Goal: Obtain resource: Download file/media

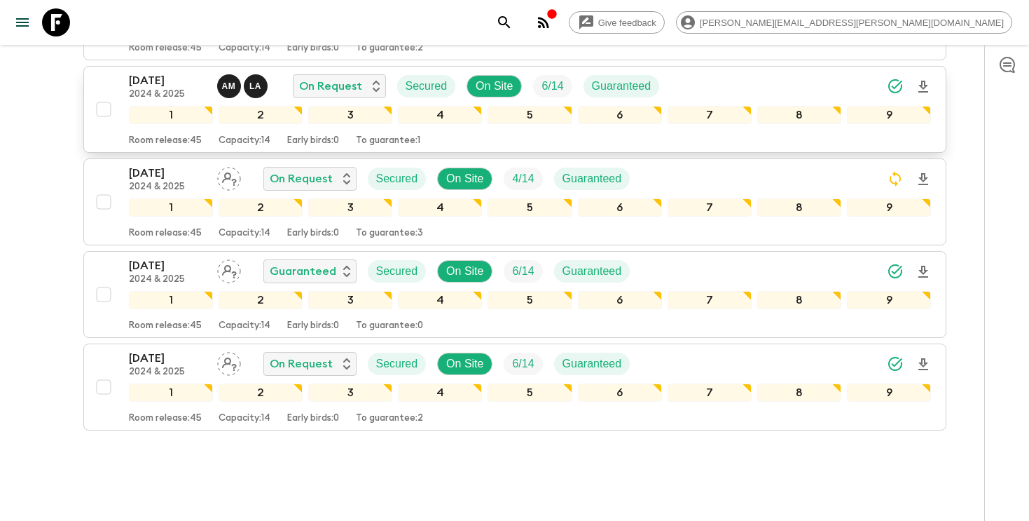
scroll to position [392, 0]
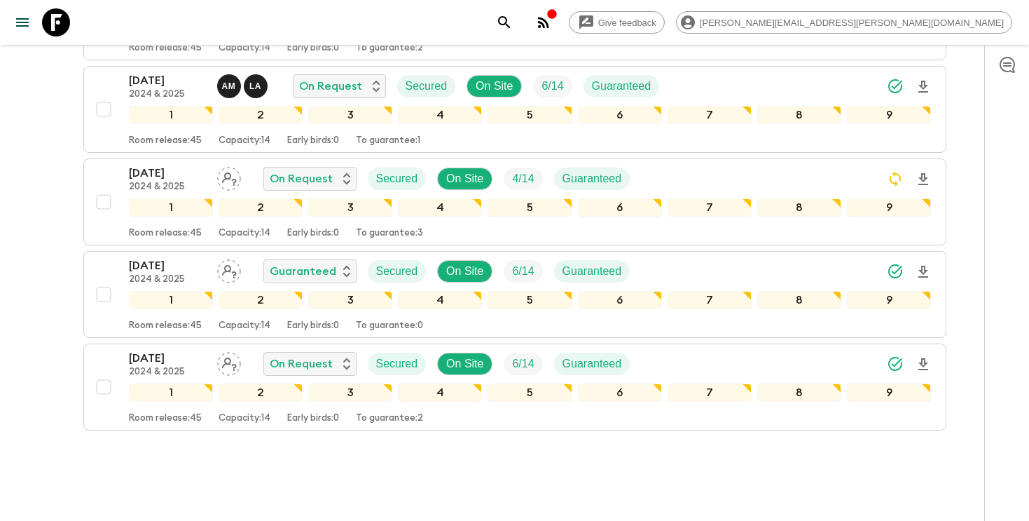
click at [717, 6] on div "Give feedback [PERSON_NAME][EMAIL_ADDRESS][PERSON_NAME][DOMAIN_NAME]" at bounding box center [514, 22] width 1029 height 45
click at [518, 15] on button "search adventures" at bounding box center [504, 22] width 28 height 28
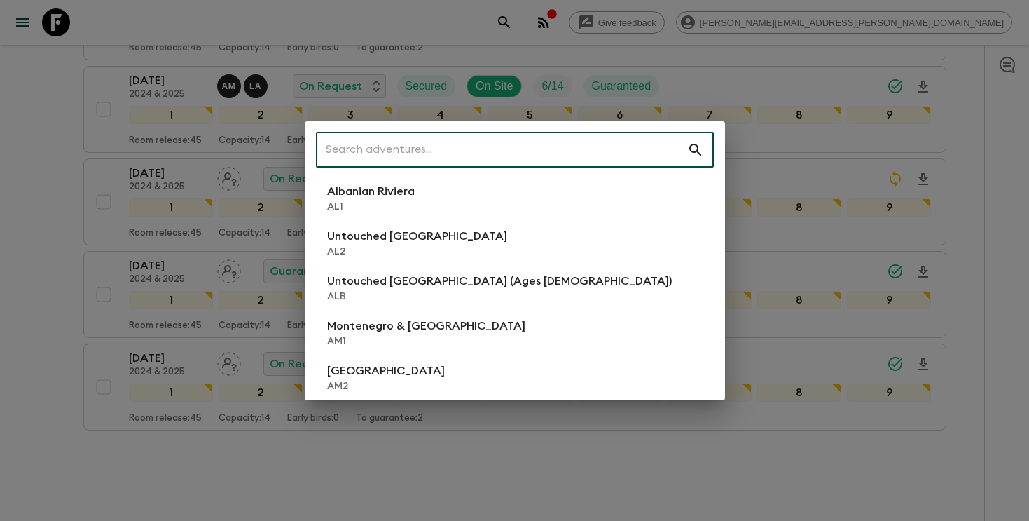
click at [588, 152] on input "text" at bounding box center [501, 149] width 371 height 39
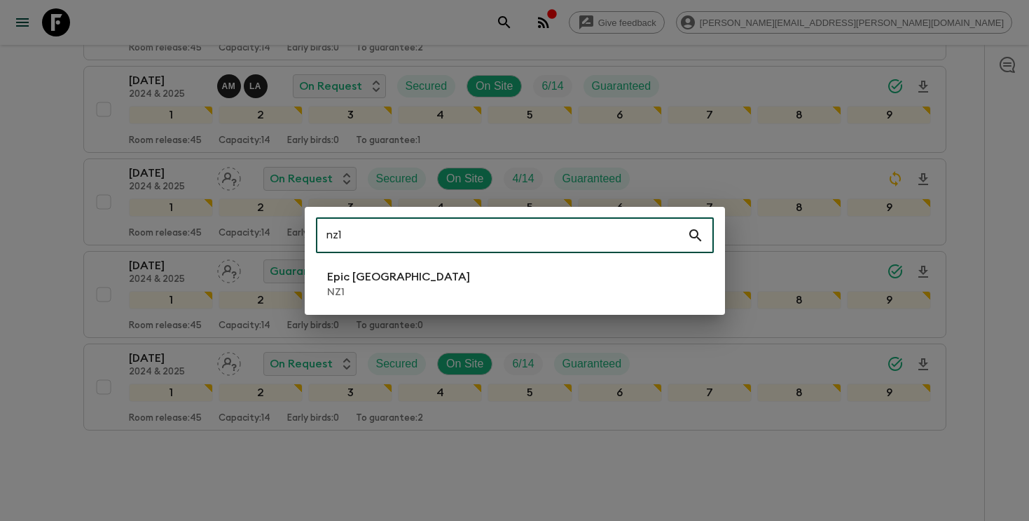
type input "nz1"
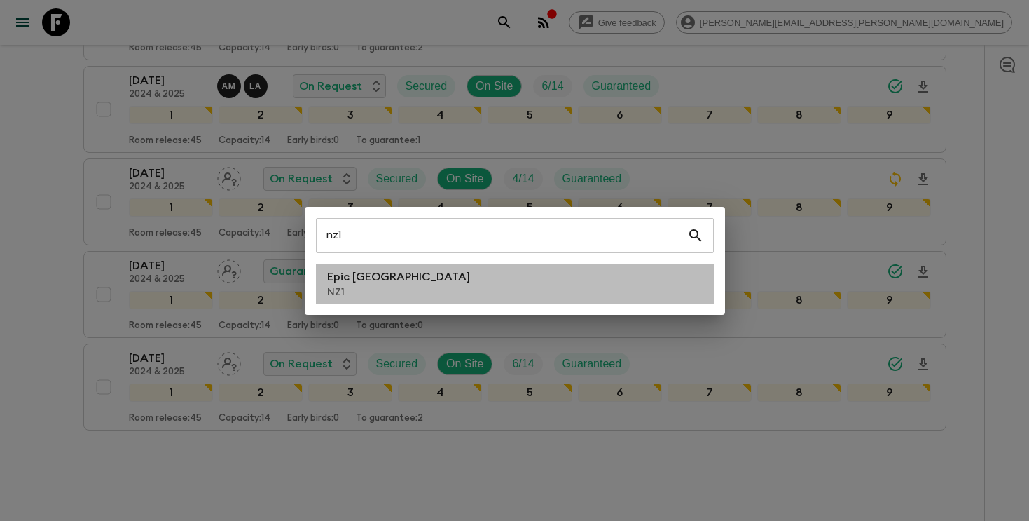
click at [444, 294] on li "Epic [GEOGRAPHIC_DATA] NZ1" at bounding box center [515, 283] width 398 height 39
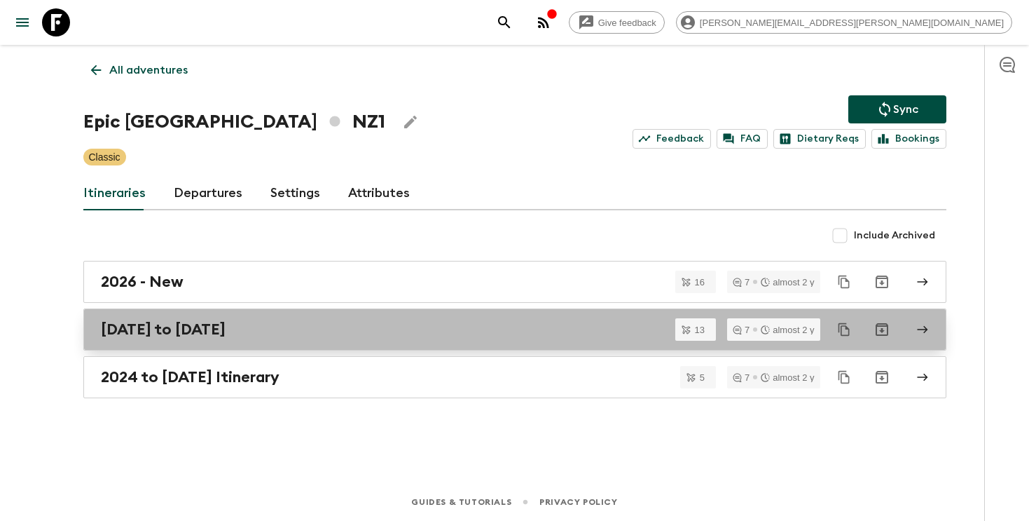
click at [343, 331] on div "[DATE] to [DATE]" at bounding box center [501, 329] width 801 height 18
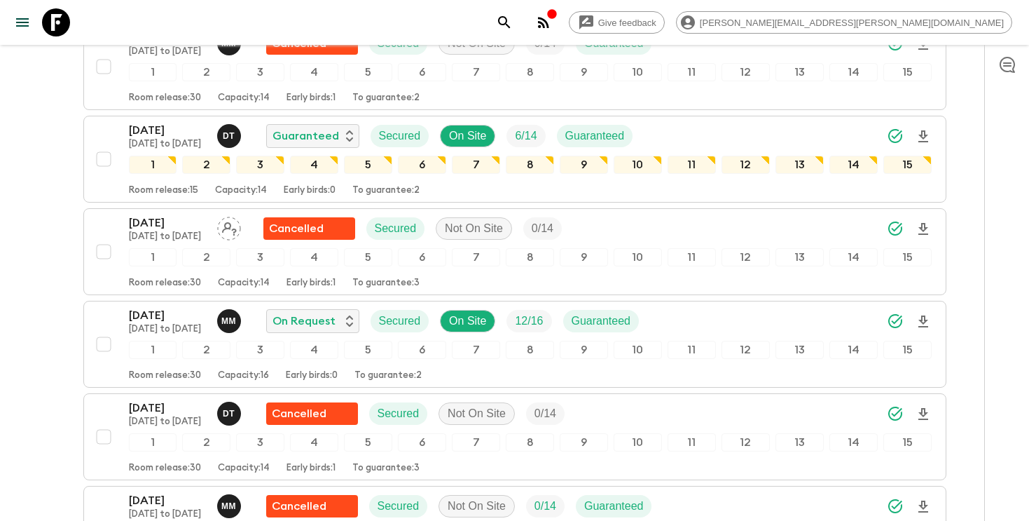
scroll to position [645, 0]
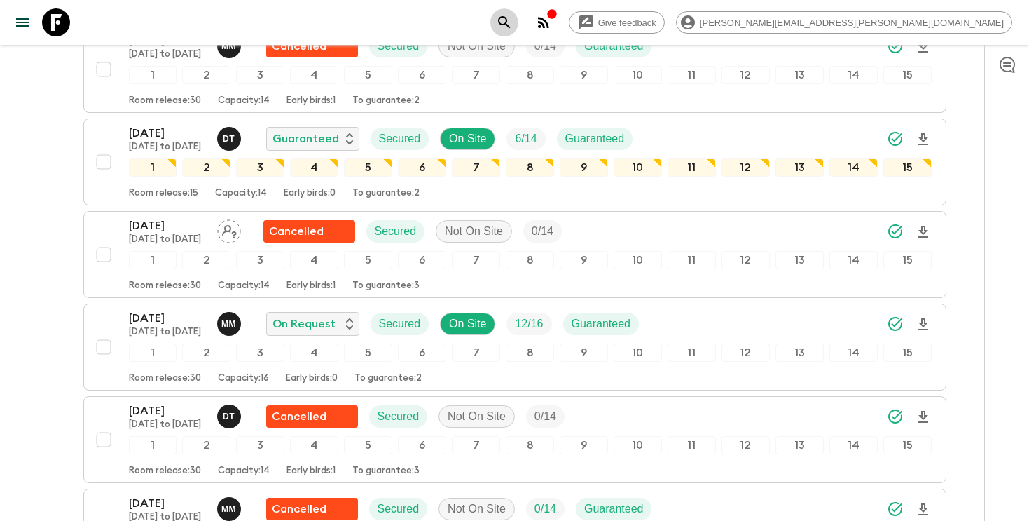
click at [518, 30] on button "search adventures" at bounding box center [504, 22] width 28 height 28
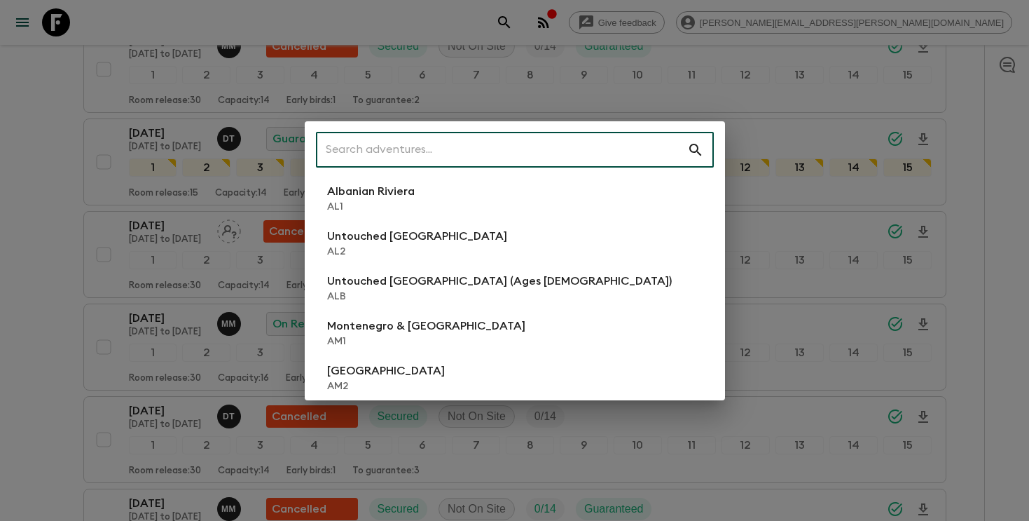
click at [568, 149] on input "text" at bounding box center [501, 149] width 371 height 39
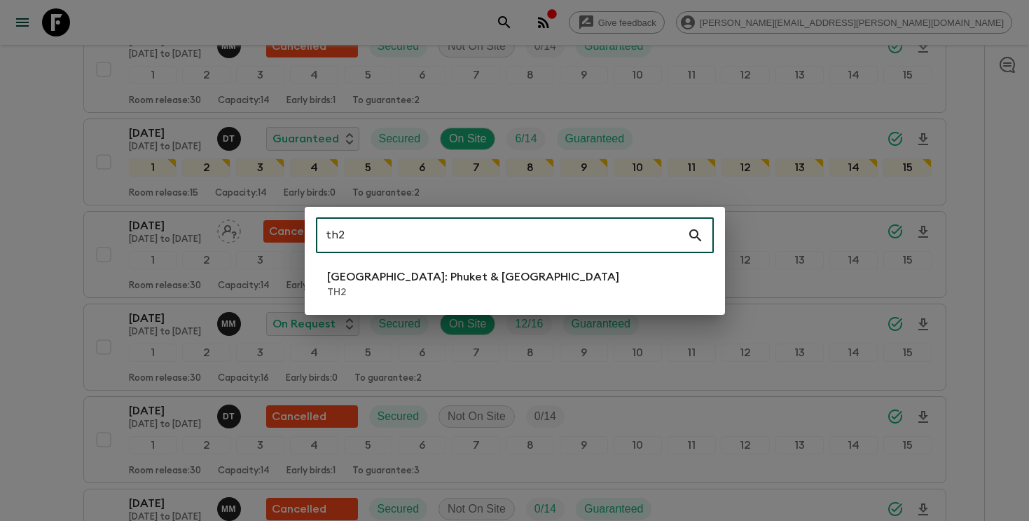
type input "th2"
click at [444, 283] on p "[GEOGRAPHIC_DATA]: Phuket & [GEOGRAPHIC_DATA]" at bounding box center [473, 276] width 292 height 17
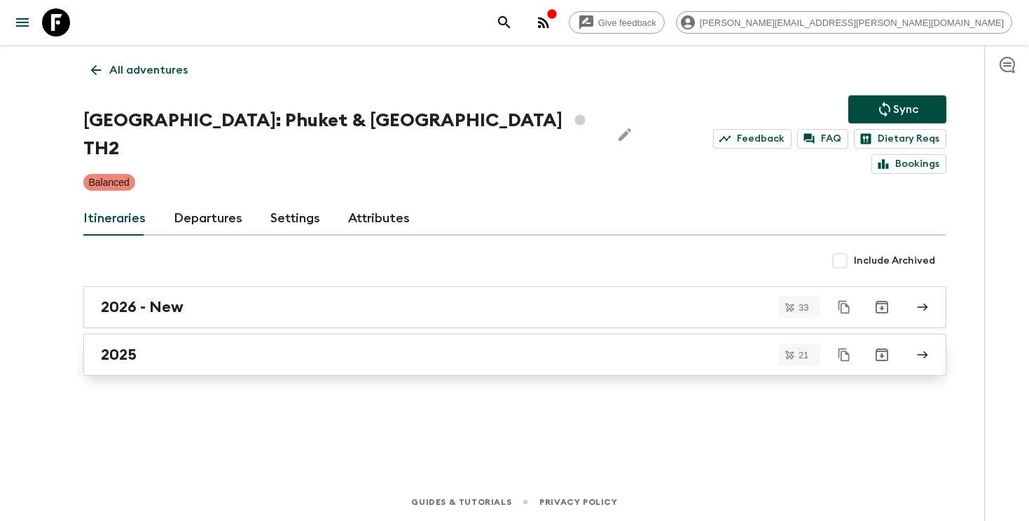
click at [606, 345] on div "2025" at bounding box center [501, 354] width 801 height 18
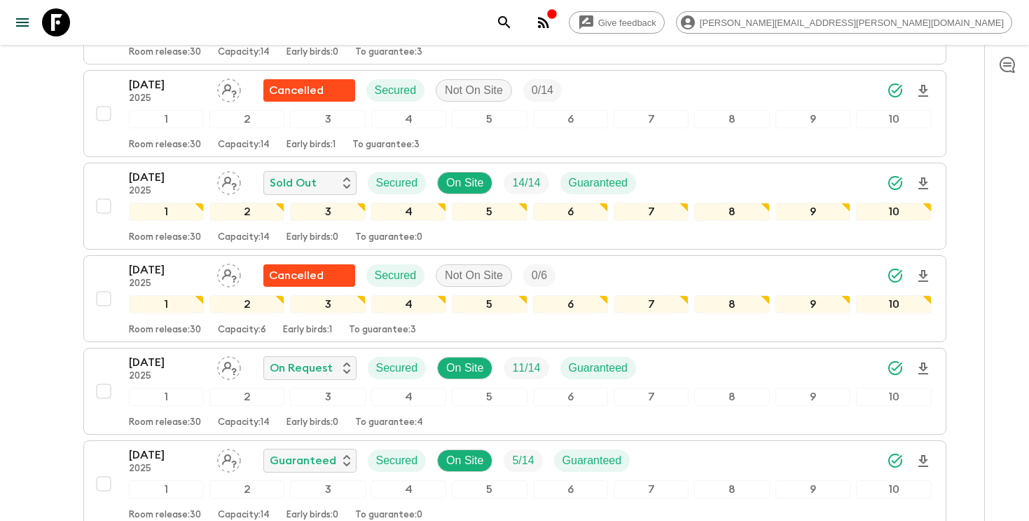
scroll to position [1001, 0]
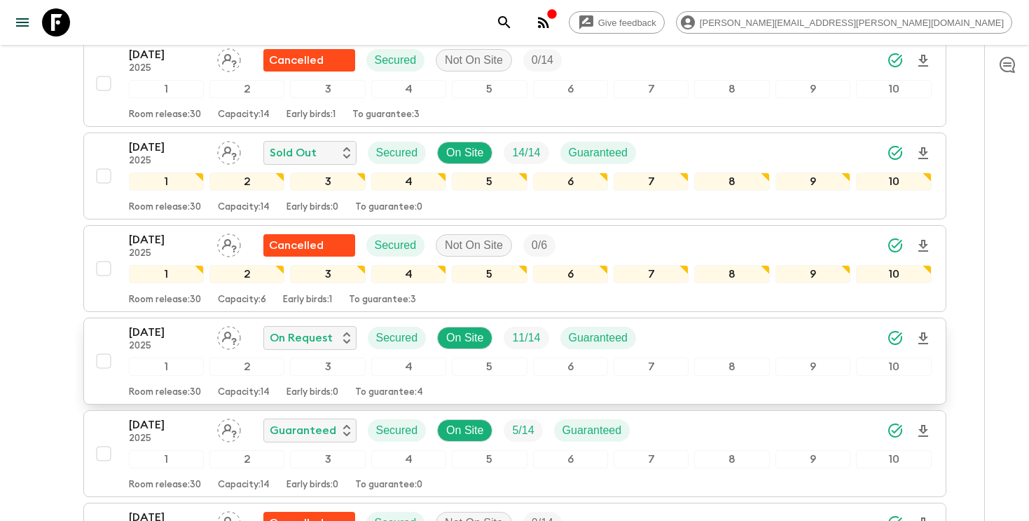
click at [691, 324] on div "[DATE] 2025 On Request Secured On Site 11 / 14 Guaranteed" at bounding box center [530, 338] width 803 height 28
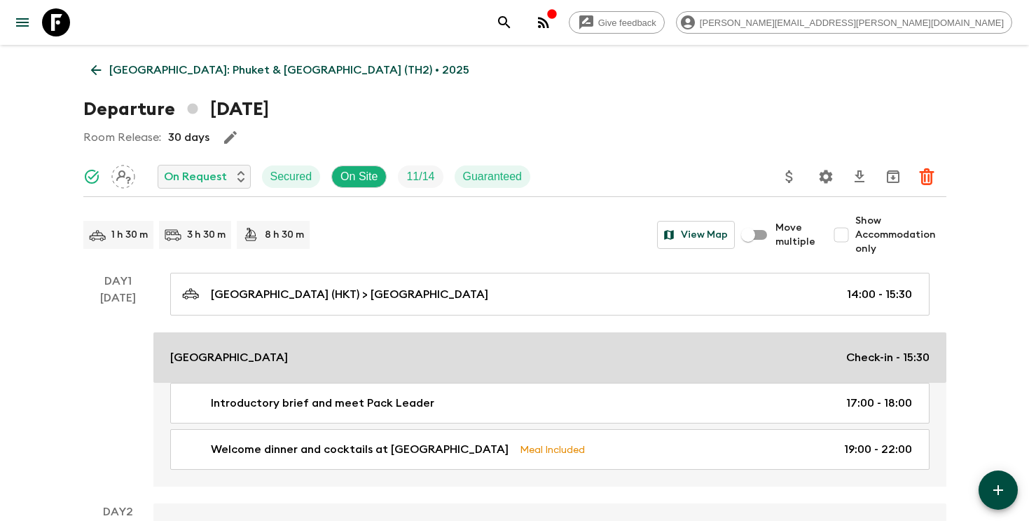
click at [776, 355] on div "[GEOGRAPHIC_DATA] Check-in - 15:30" at bounding box center [549, 357] width 759 height 17
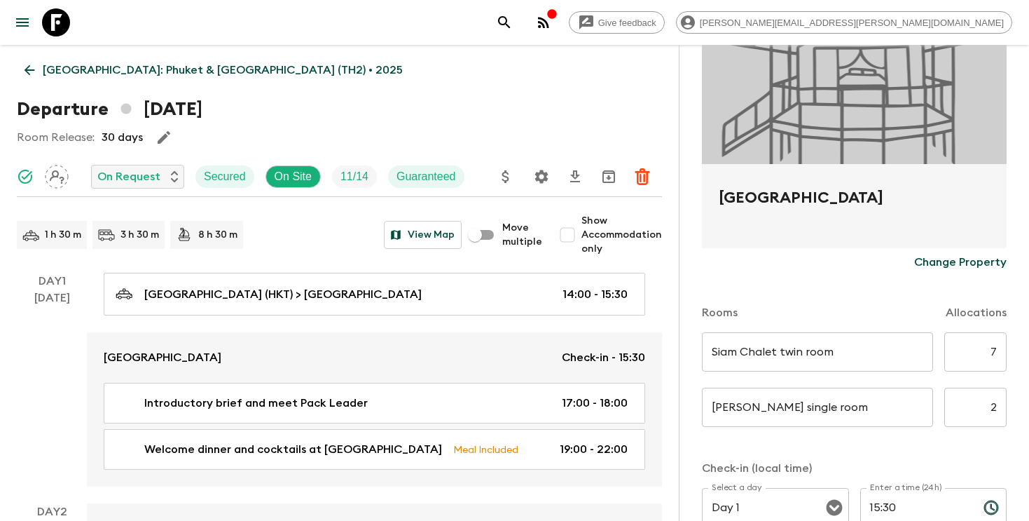
scroll to position [174, 0]
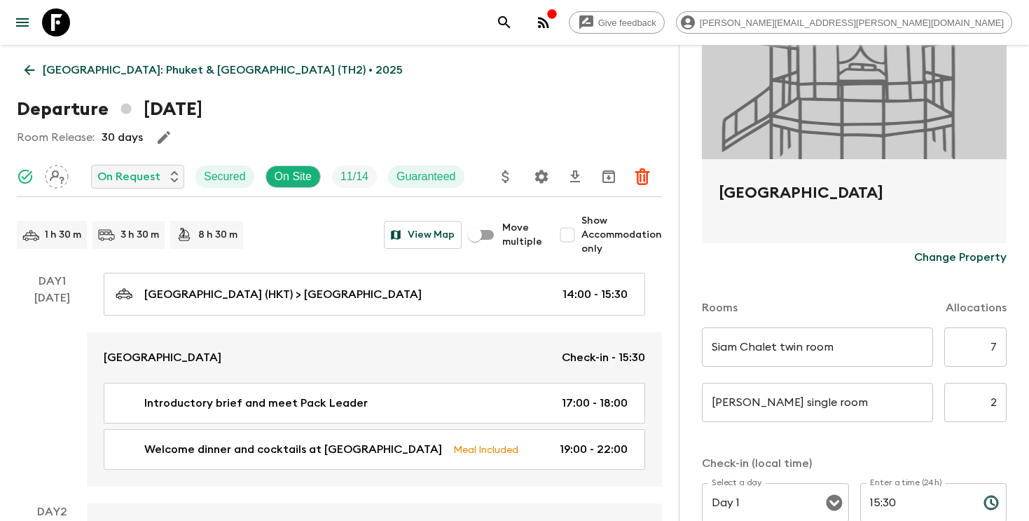
click at [513, 22] on icon "search adventures" at bounding box center [504, 22] width 17 height 17
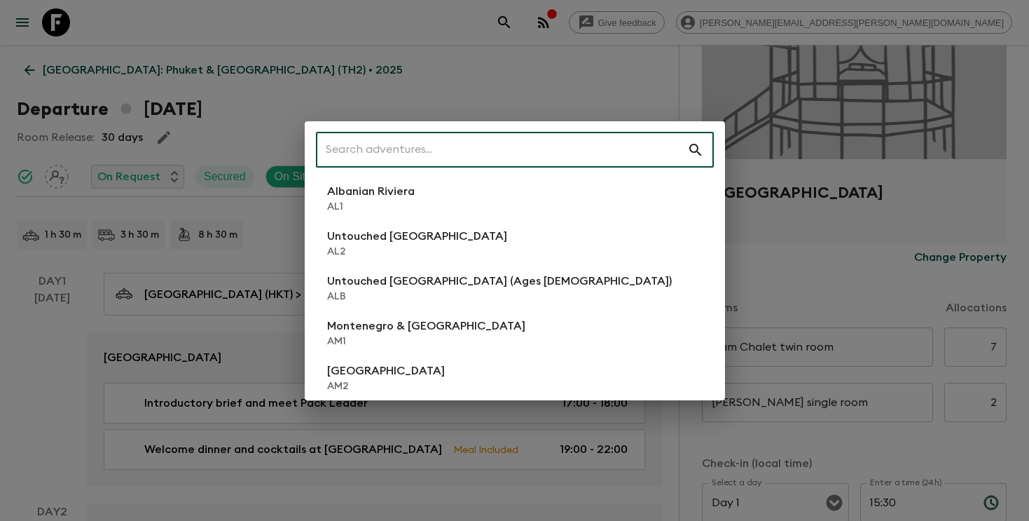
click at [642, 146] on input "text" at bounding box center [501, 149] width 371 height 39
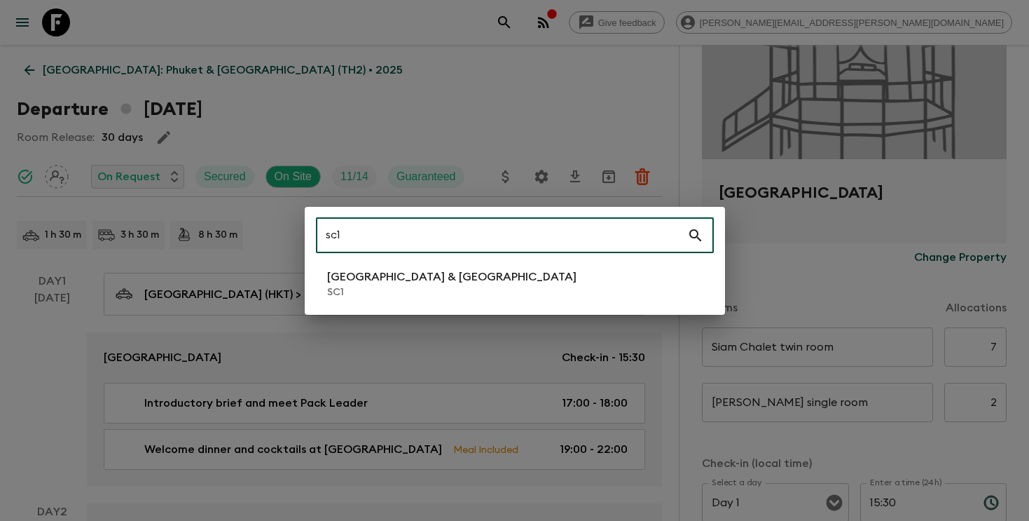
type input "sc1"
click at [514, 273] on li "[GEOGRAPHIC_DATA] & Croatia SC1" at bounding box center [515, 283] width 398 height 39
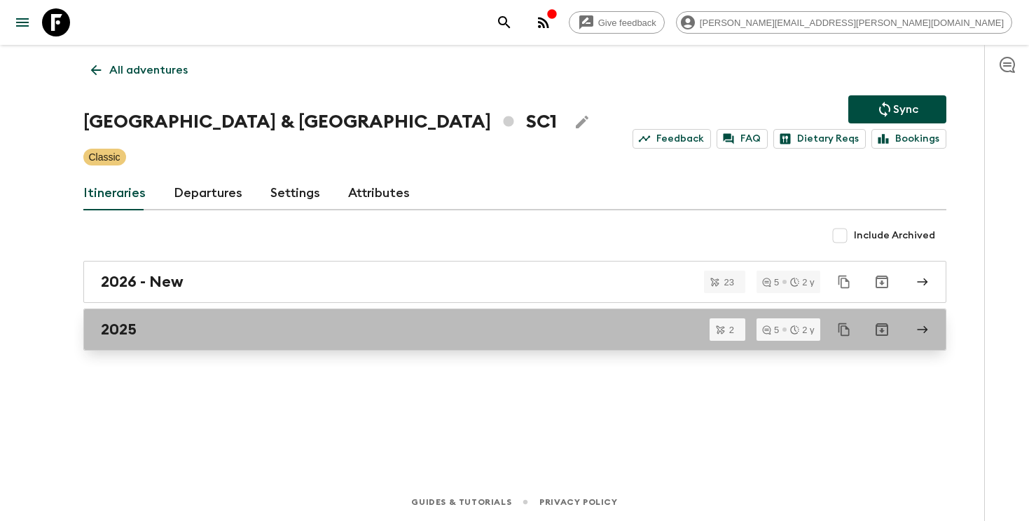
click at [366, 336] on div "2025" at bounding box center [501, 329] width 801 height 18
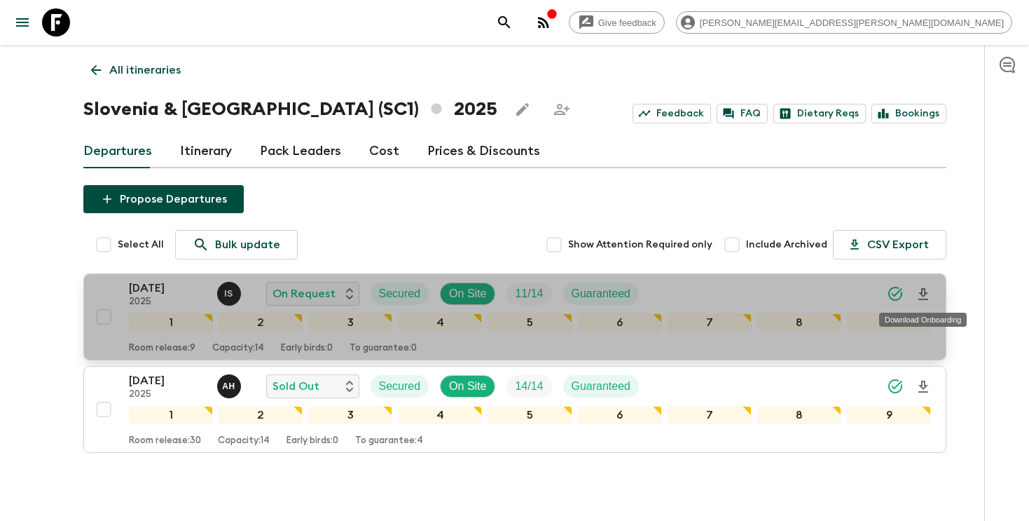
click at [922, 294] on icon "Download Onboarding" at bounding box center [923, 294] width 10 height 12
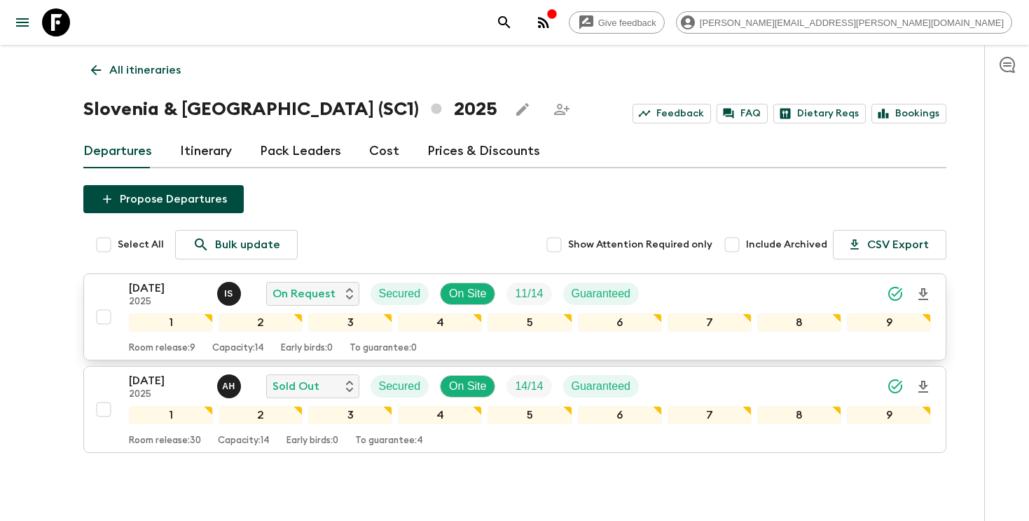
click at [513, 25] on icon "search adventures" at bounding box center [504, 22] width 17 height 17
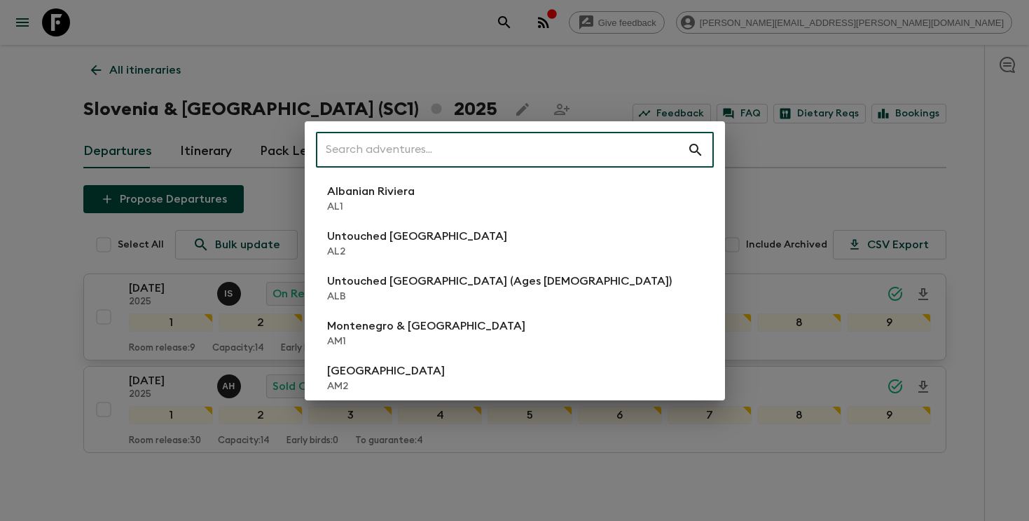
click at [562, 151] on input "text" at bounding box center [501, 149] width 371 height 39
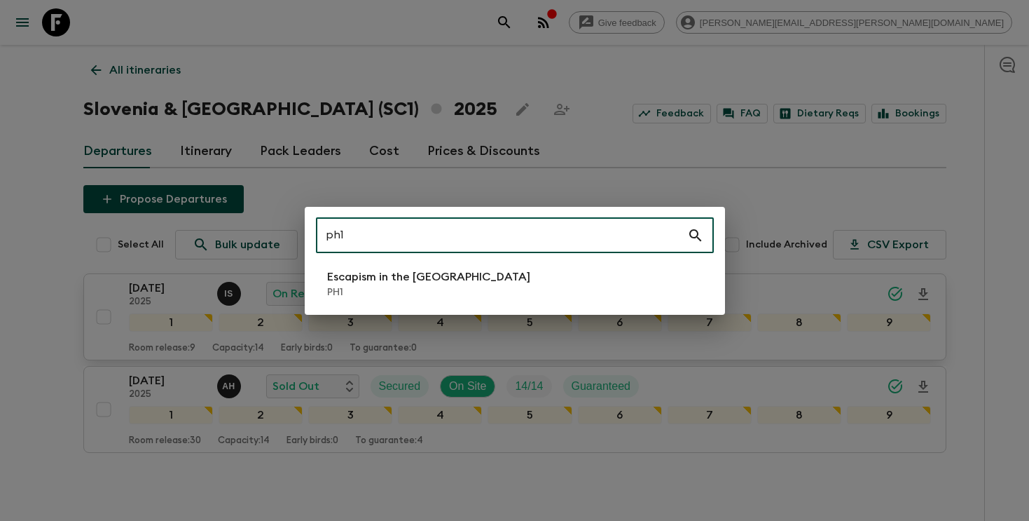
type input "ph1"
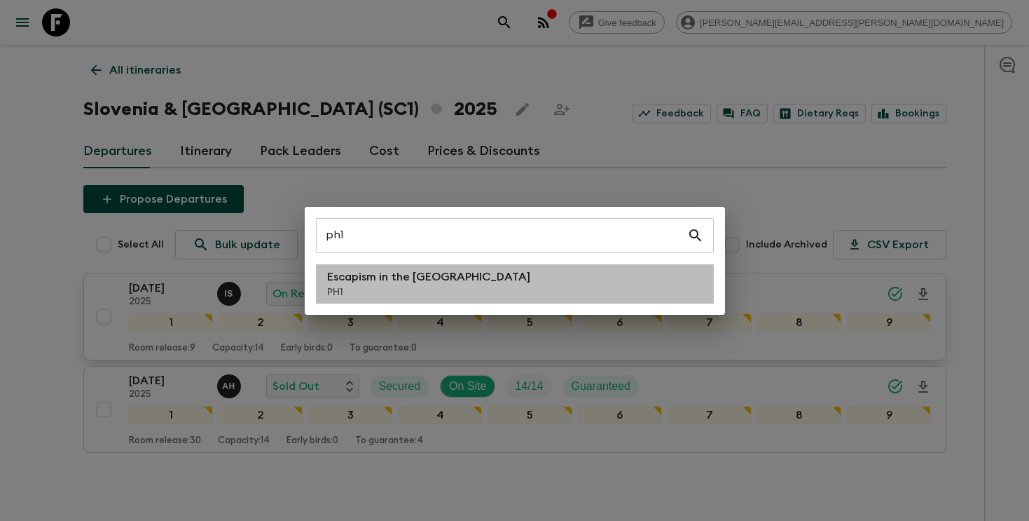
click at [427, 292] on p "PH1" at bounding box center [428, 292] width 203 height 14
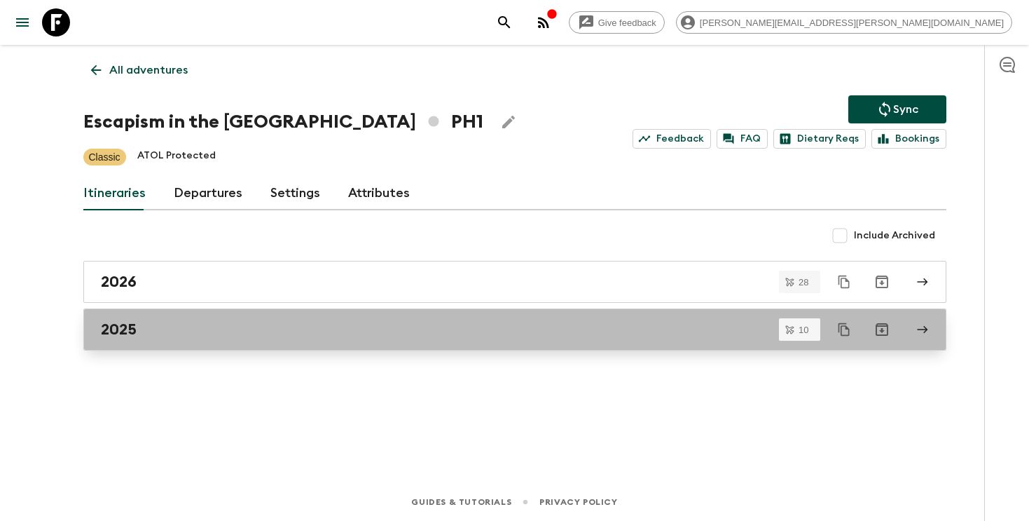
click at [104, 333] on h2 "2025" at bounding box center [119, 329] width 36 height 18
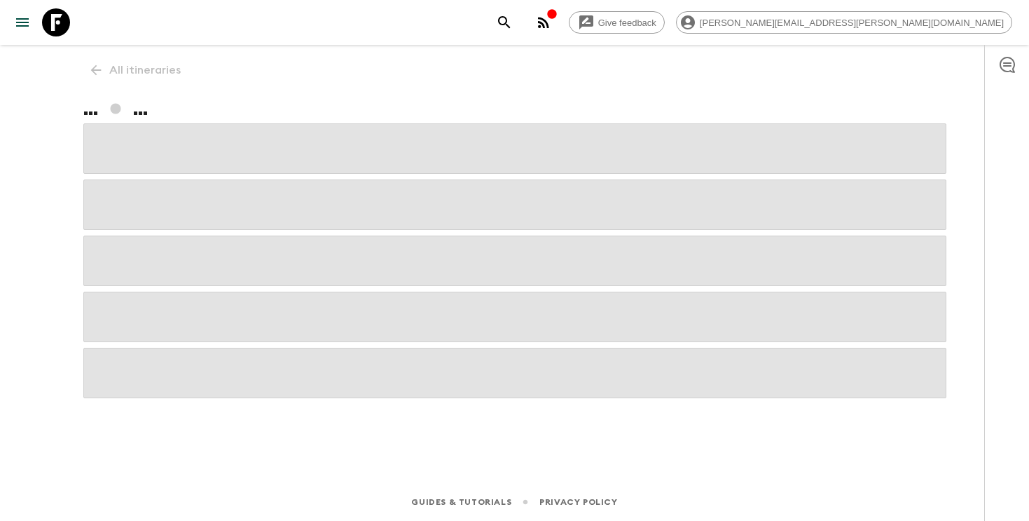
click at [108, 74] on div "All itineraries ... ..." at bounding box center [515, 244] width 897 height 399
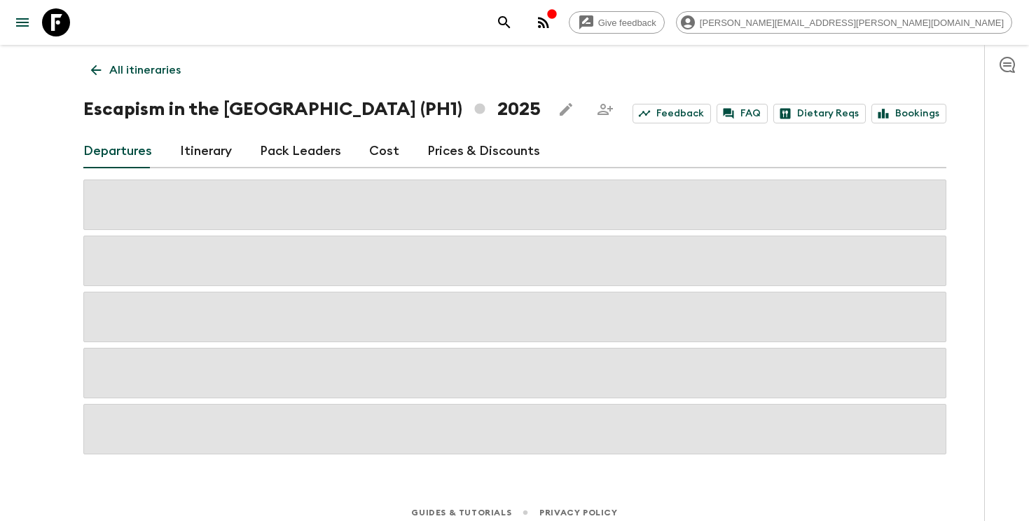
click at [108, 74] on link "All itineraries" at bounding box center [135, 70] width 105 height 28
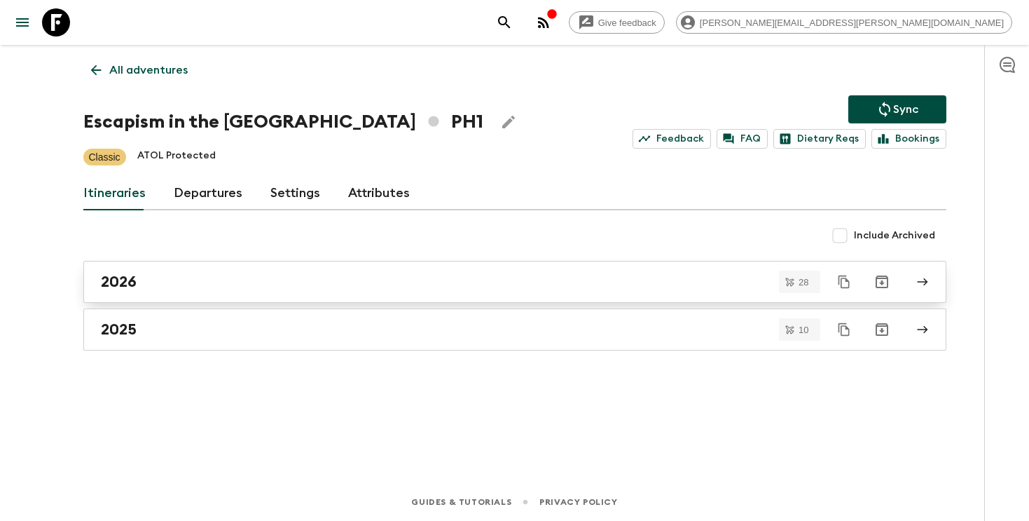
click at [125, 289] on h2 "2026" at bounding box center [119, 282] width 36 height 18
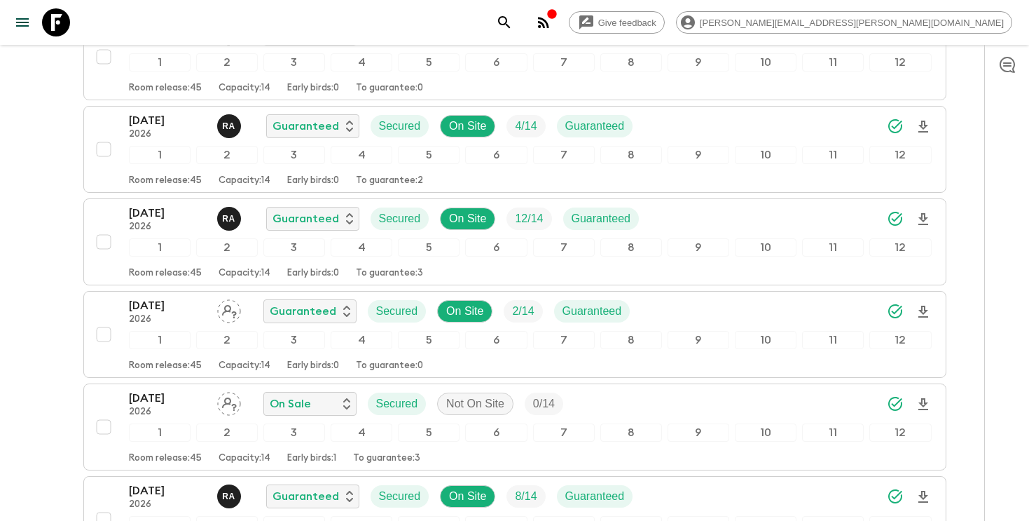
scroll to position [274, 0]
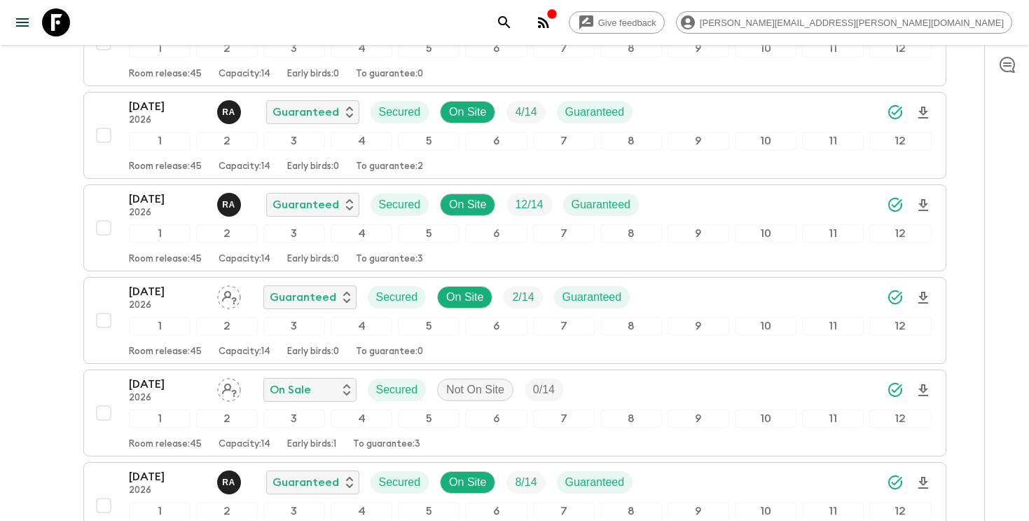
click at [518, 30] on button "search adventures" at bounding box center [504, 22] width 28 height 28
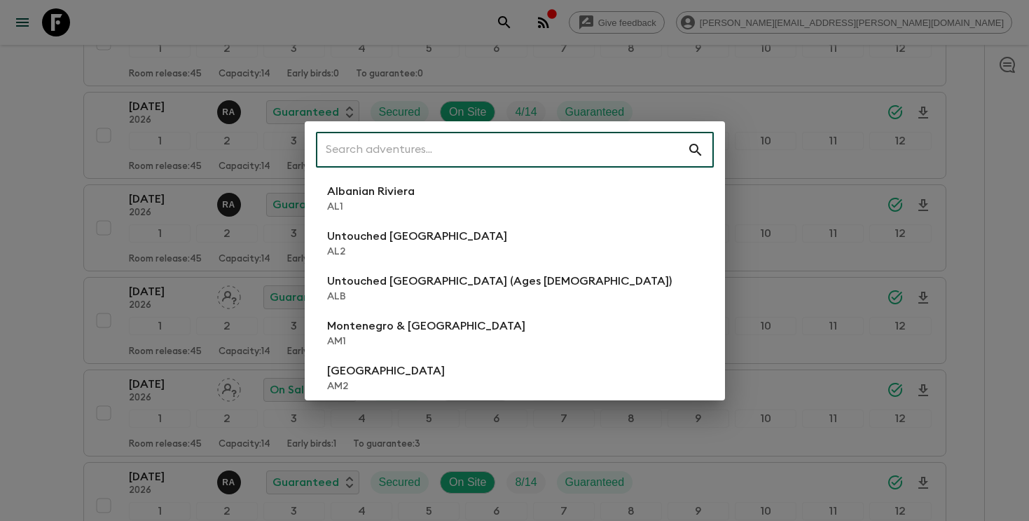
click at [483, 151] on input "text" at bounding box center [501, 149] width 371 height 39
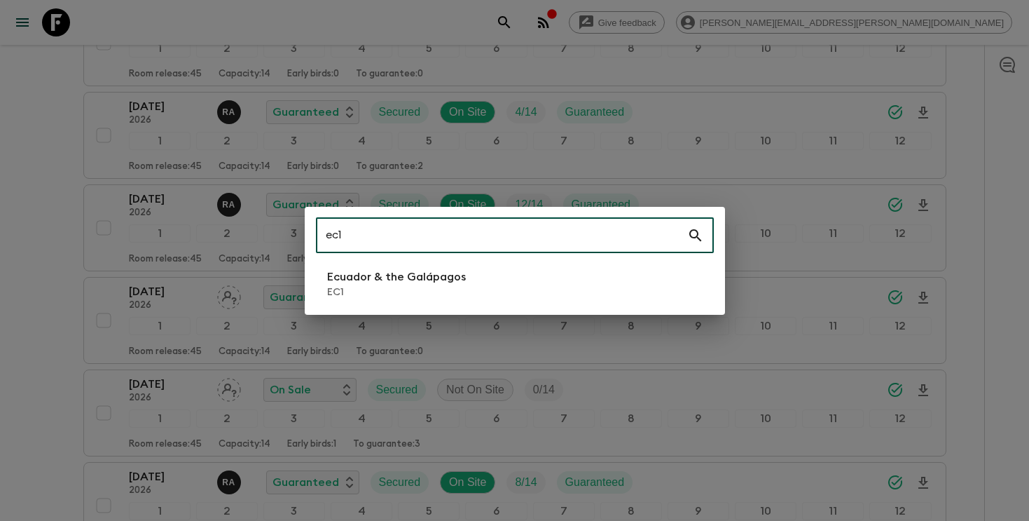
type input "ec1"
click at [394, 287] on p "EC1" at bounding box center [396, 292] width 139 height 14
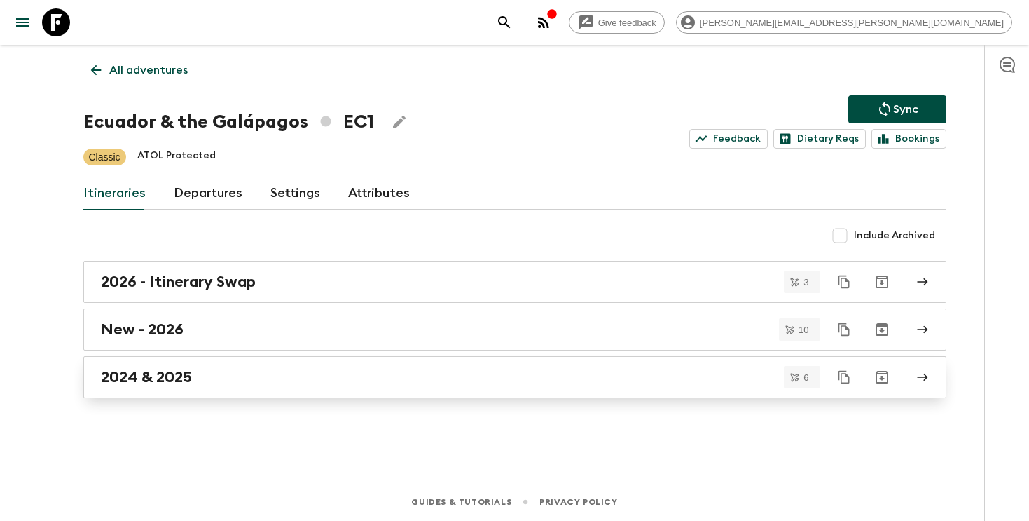
click at [355, 376] on div "2024 & 2025" at bounding box center [501, 377] width 801 height 18
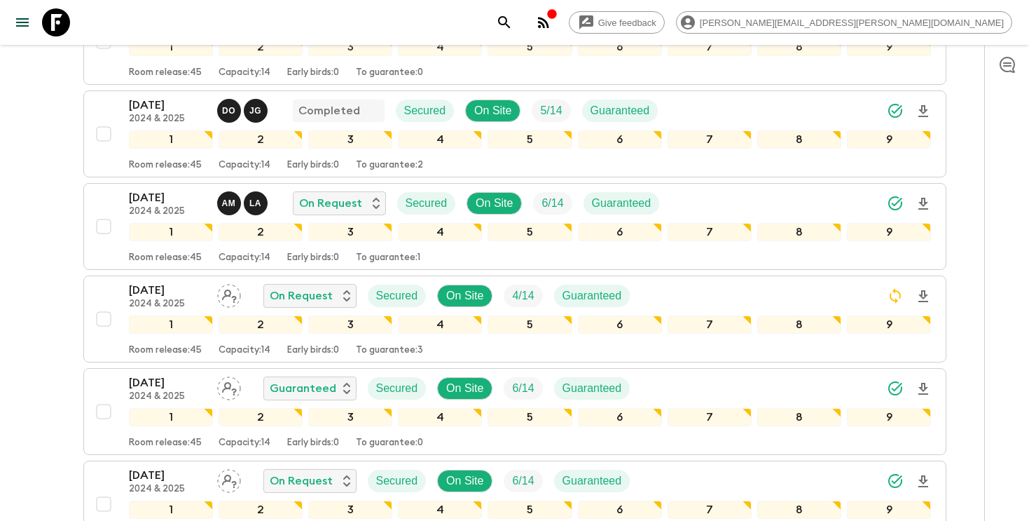
scroll to position [275, 0]
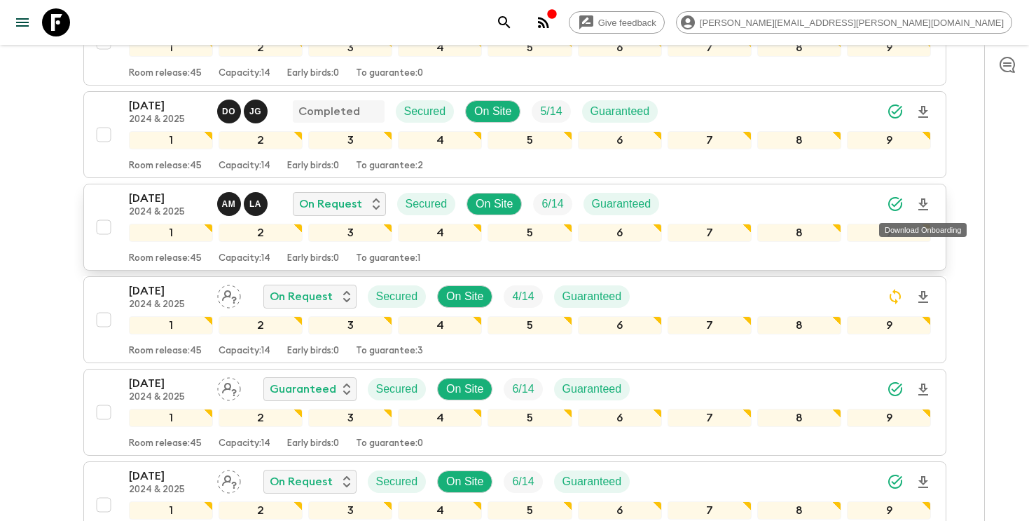
click at [928, 202] on icon "Download Onboarding" at bounding box center [923, 204] width 17 height 17
